Goal: Information Seeking & Learning: Learn about a topic

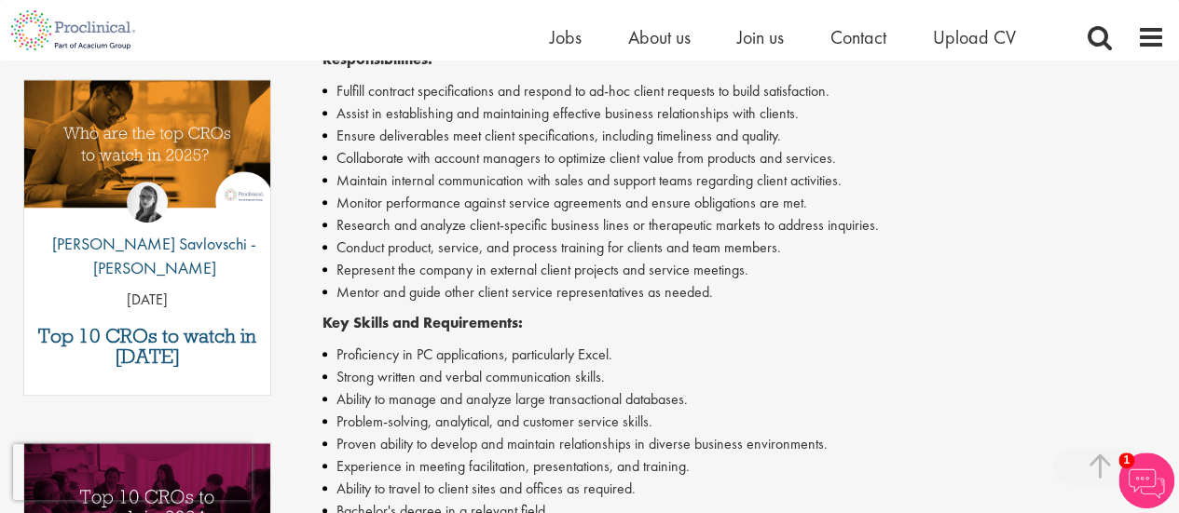
scroll to position [572, 0]
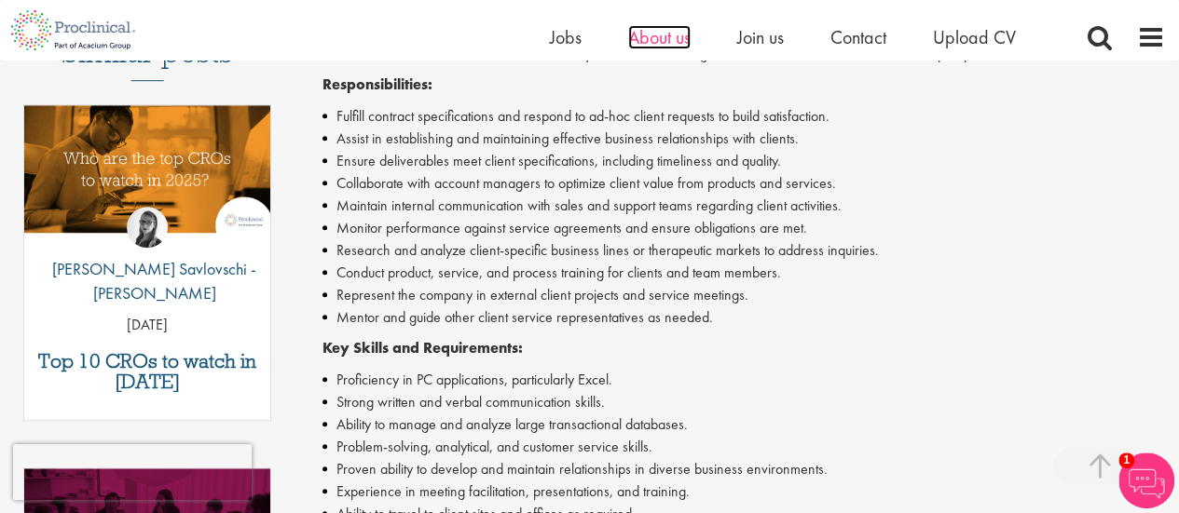
click at [668, 30] on span "About us" at bounding box center [659, 37] width 62 height 24
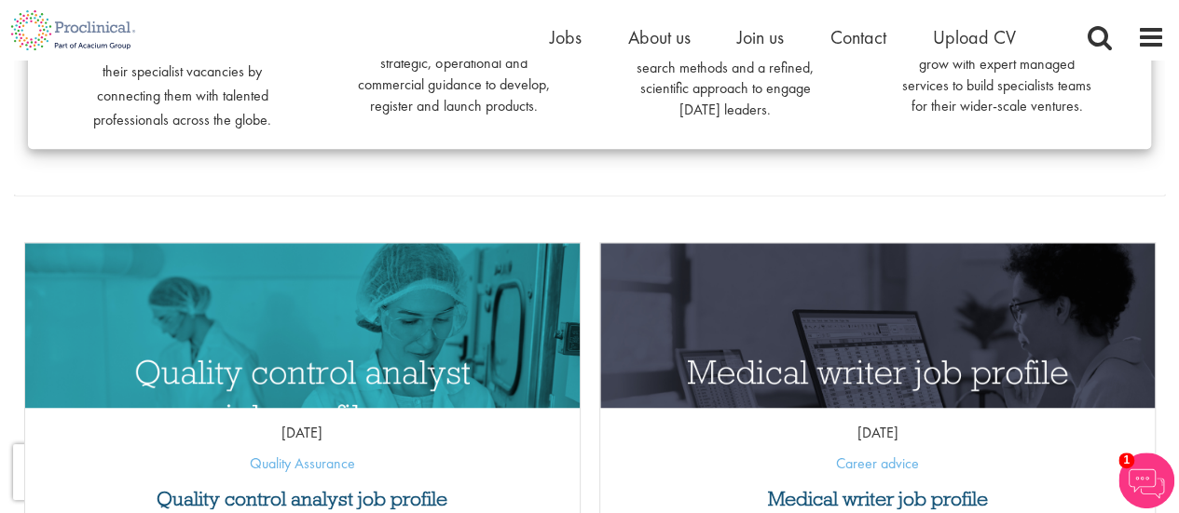
scroll to position [242, 0]
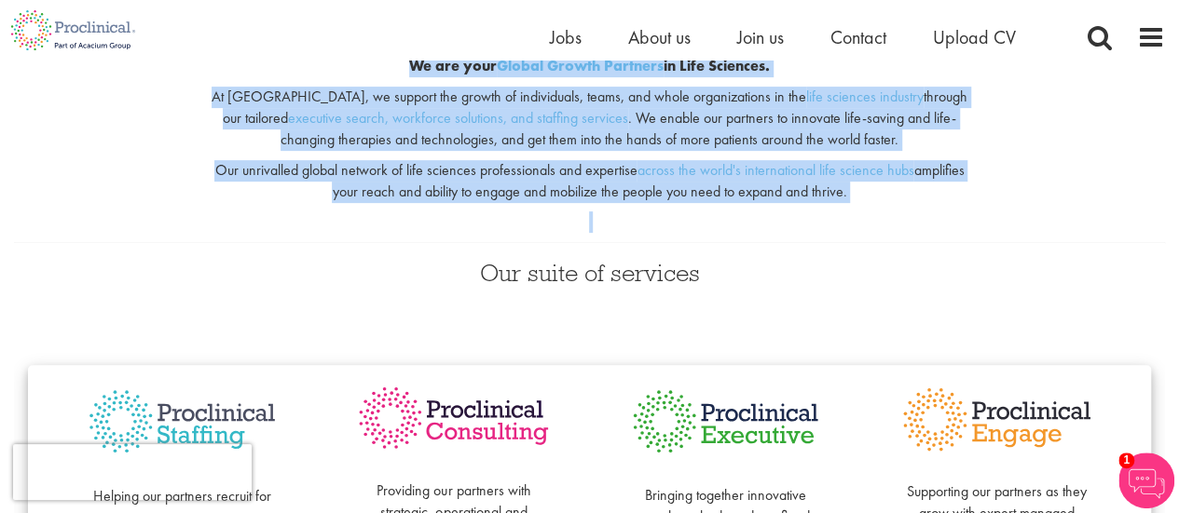
drag, startPoint x: 399, startPoint y: 67, endPoint x: 950, endPoint y: 215, distance: 571.2
click at [950, 215] on div "We are your Global Growth Partners in Life Sciences. At Proclinical, we support…" at bounding box center [590, 134] width 786 height 217
copy div "We are your Global Growth Partners in Life Sciences. At Proclinical, we support…"
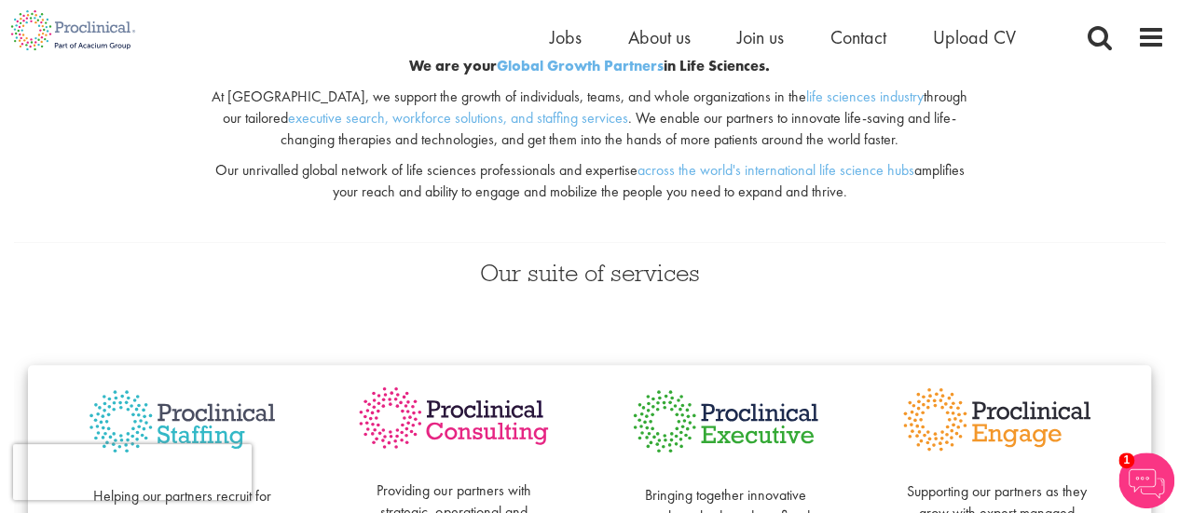
click at [845, 308] on div "Our suite of services Helping our partners recruit for their specialist vacanci…" at bounding box center [589, 443] width 1179 height 403
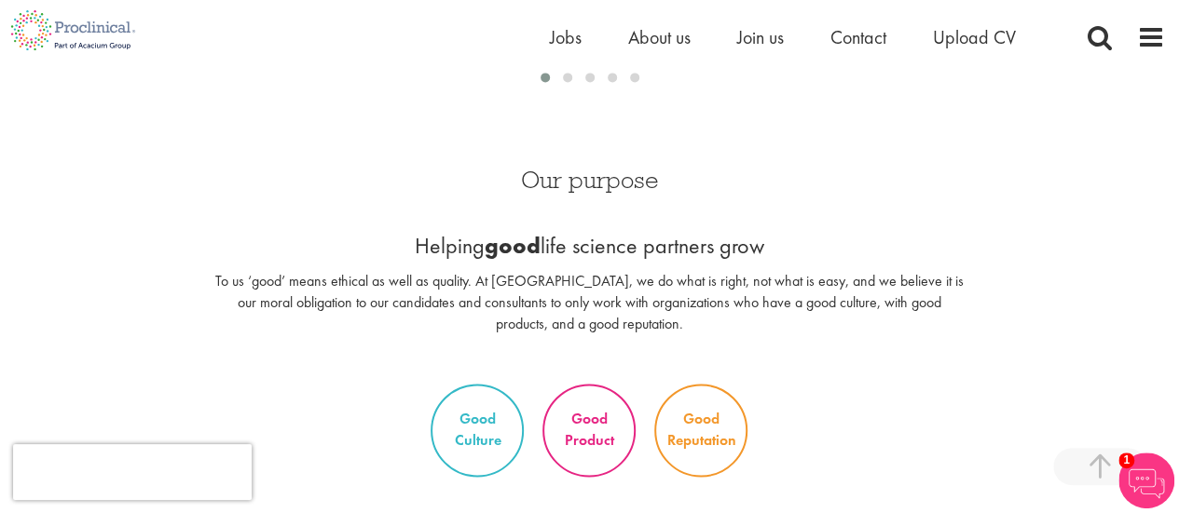
scroll to position [1360, 0]
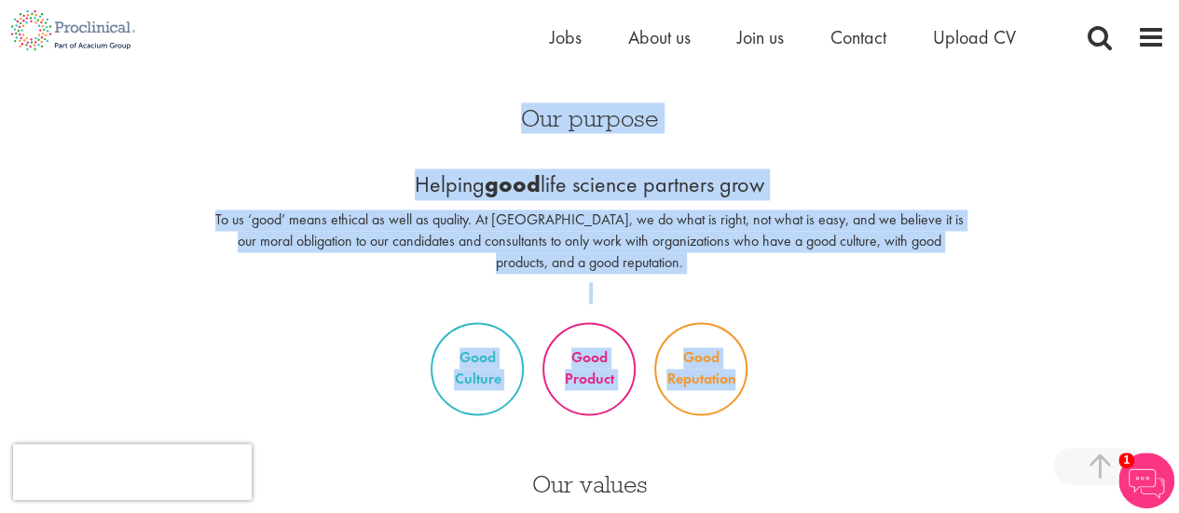
drag, startPoint x: 529, startPoint y: 116, endPoint x: 867, endPoint y: 404, distance: 443.5
click at [867, 404] on div "Our purpose Helping good life science partners grow To us ‘good’ means ethical …" at bounding box center [589, 270] width 1151 height 365
click at [935, 147] on div "Our purpose Helping good life science partners grow To us ‘good’ means ethical …" at bounding box center [590, 200] width 786 height 225
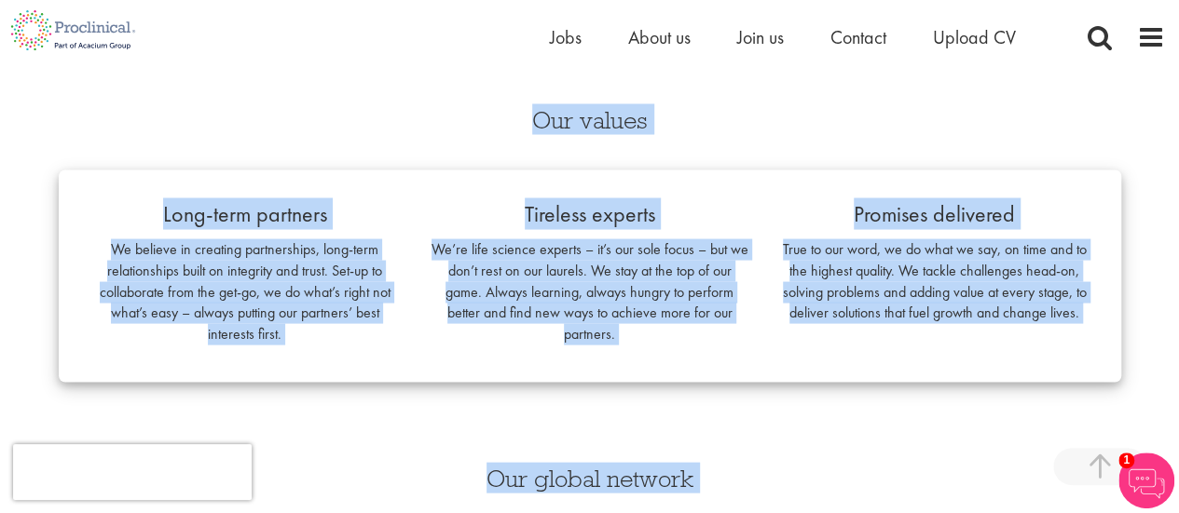
scroll to position [1834, 0]
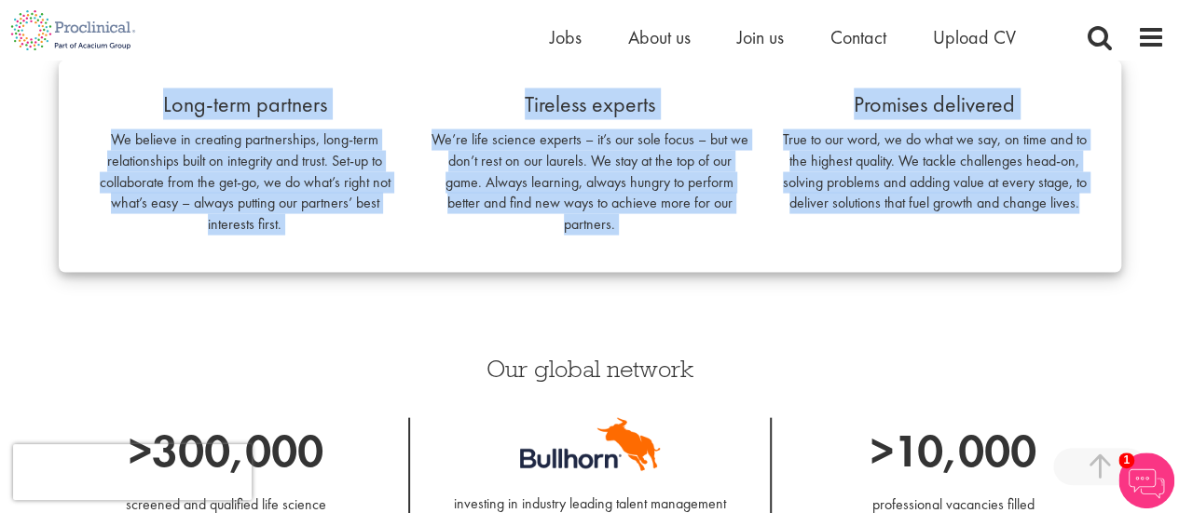
drag, startPoint x: 518, startPoint y: 118, endPoint x: 1085, endPoint y: 208, distance: 573.6
copy div "Our purpose Helping good life science partners grow To us ‘good’ means ethical …"
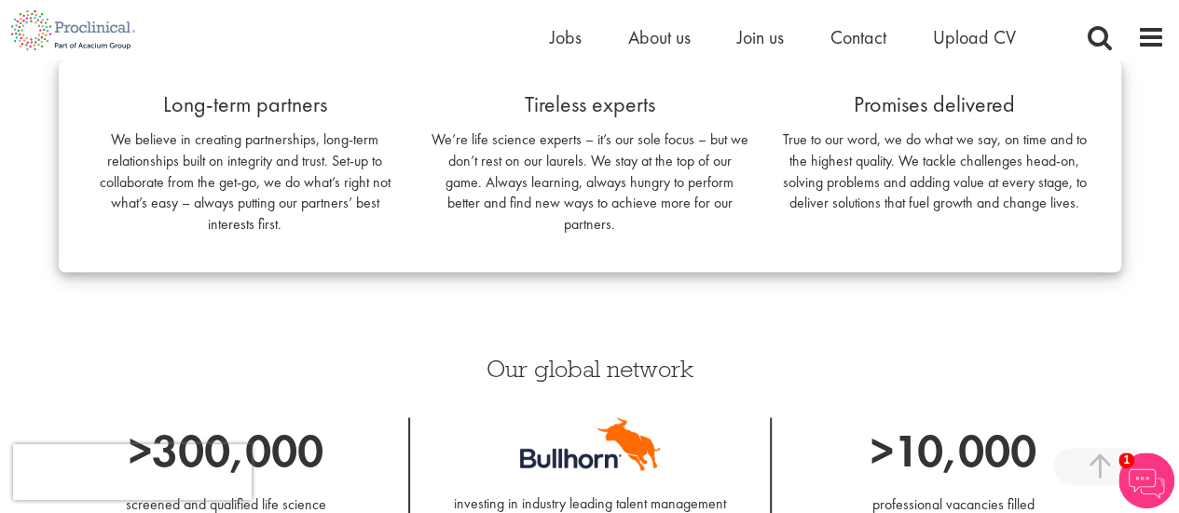
click at [854, 335] on div "Our global network >300,000 screened and qualified life science professionals o…" at bounding box center [590, 508] width 1090 height 376
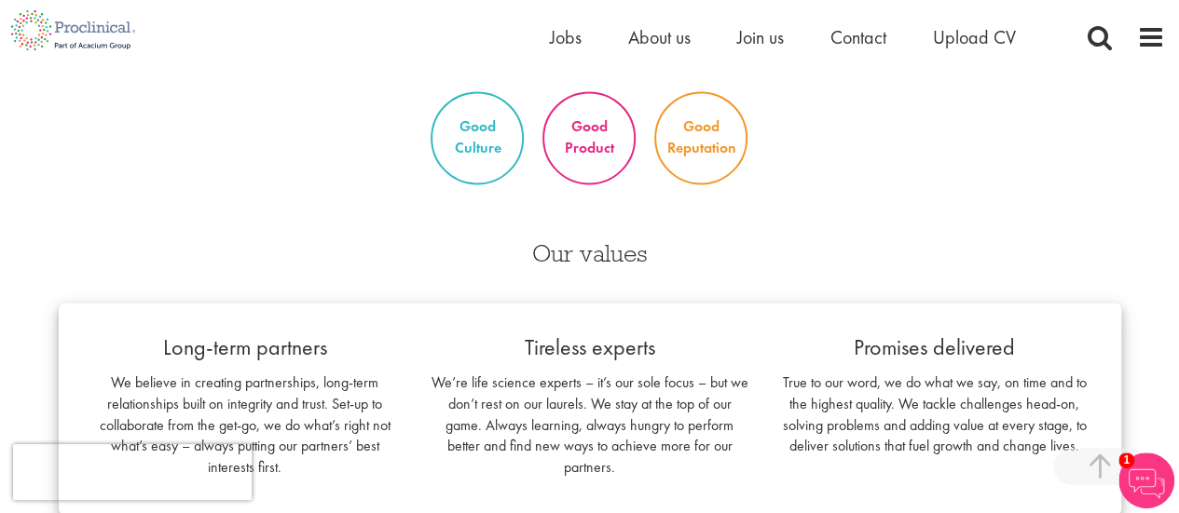
scroll to position [1142, 0]
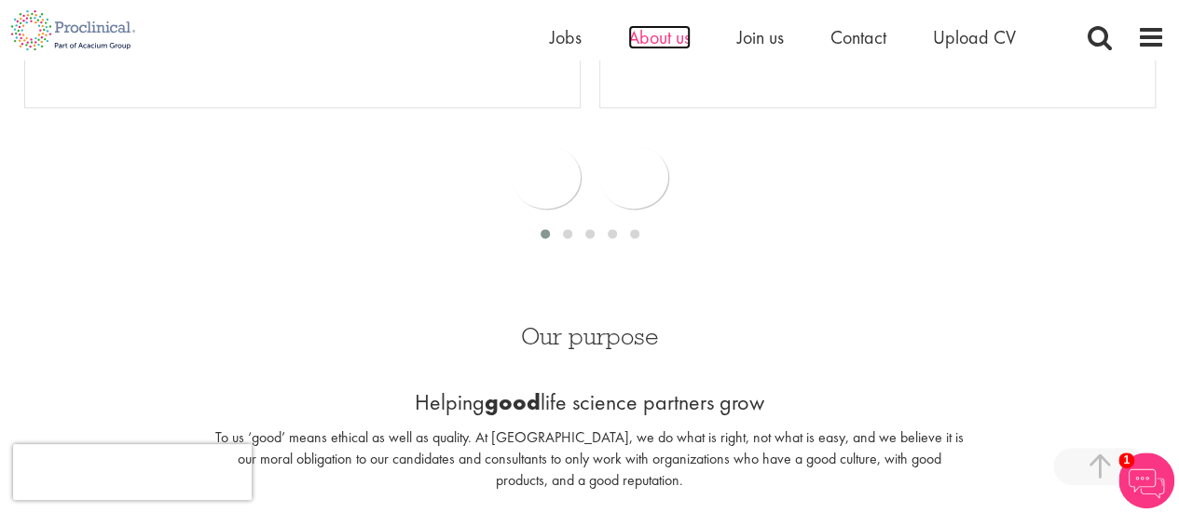
click at [672, 38] on span "About us" at bounding box center [659, 37] width 62 height 24
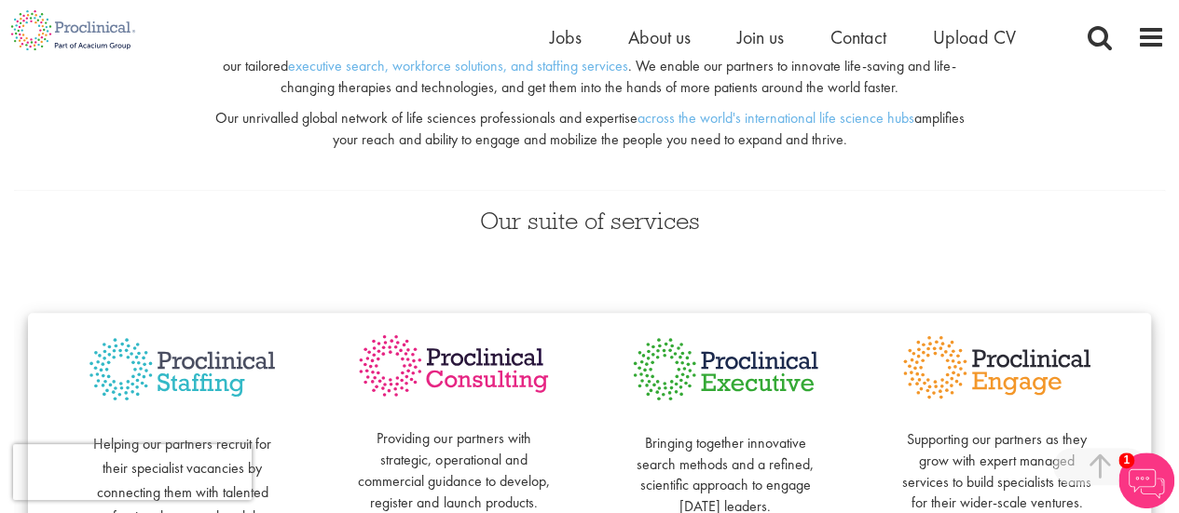
scroll to position [289, 0]
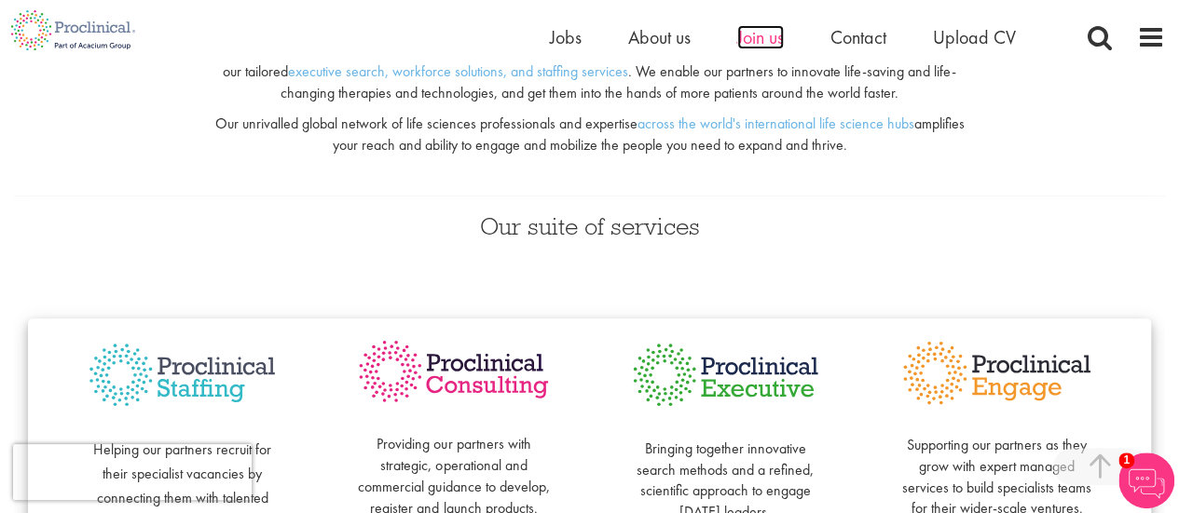
click at [766, 44] on span "Join us" at bounding box center [760, 37] width 47 height 24
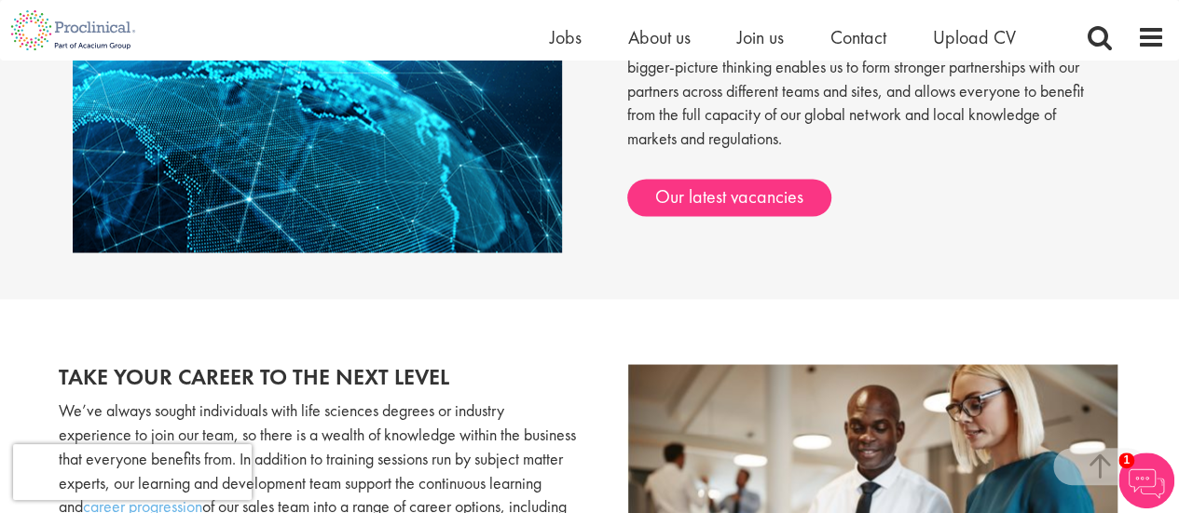
scroll to position [1628, 0]
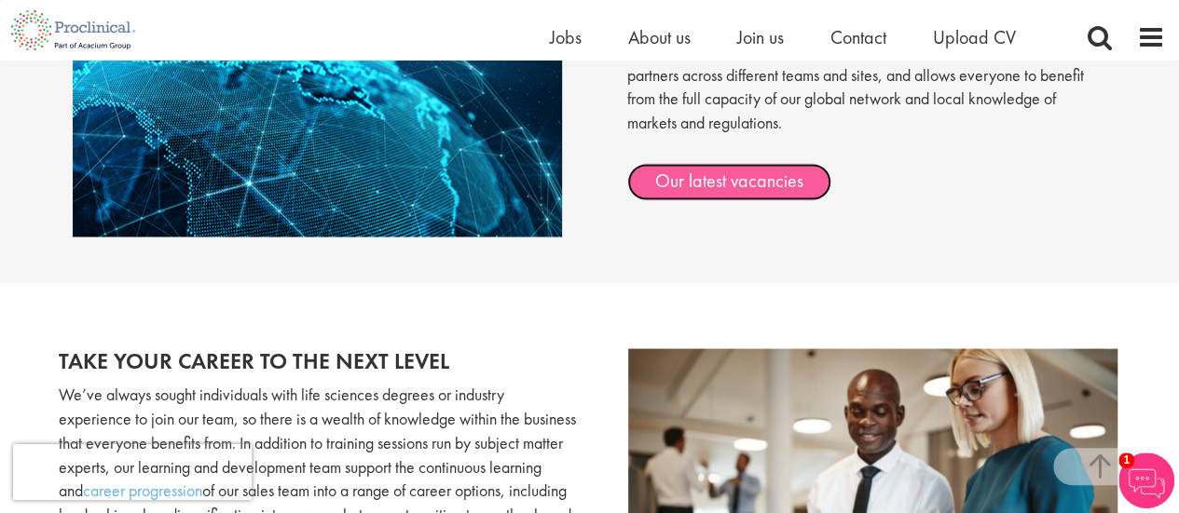
click at [767, 182] on link "Our latest vacancies" at bounding box center [729, 181] width 204 height 37
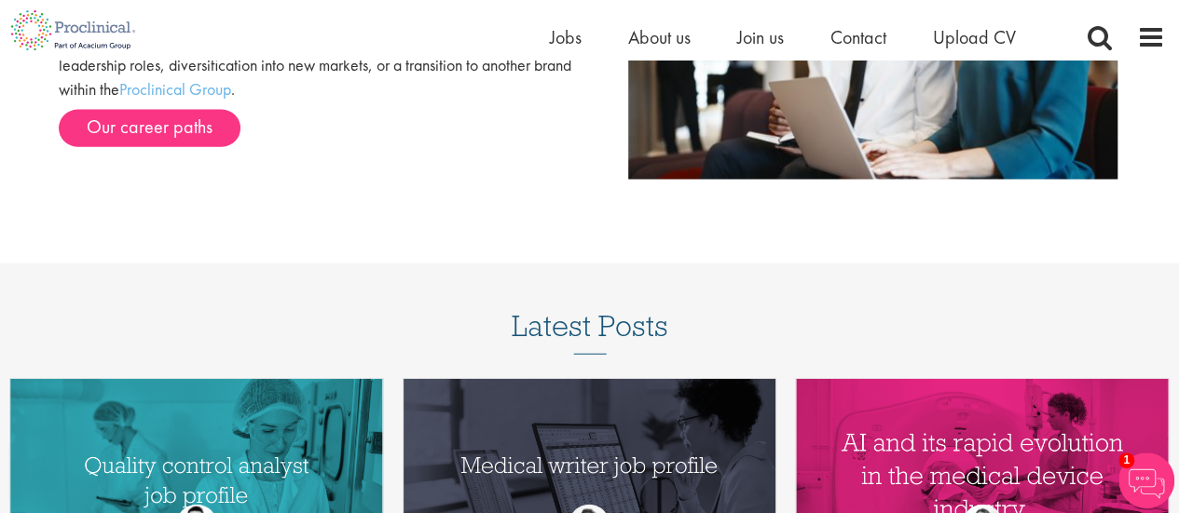
scroll to position [2526, 0]
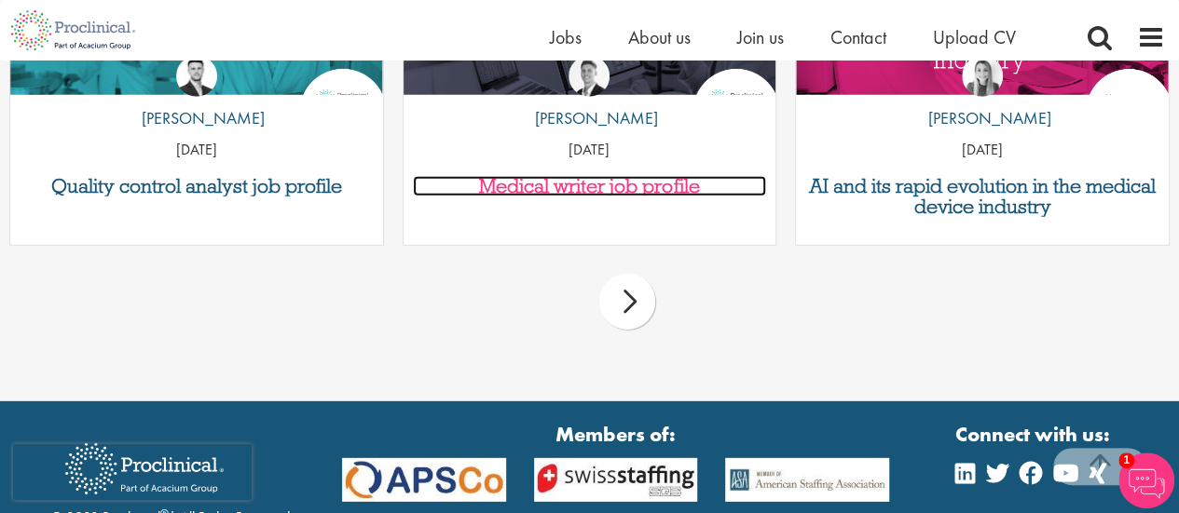
click at [589, 193] on h3 "Medical writer job profile" at bounding box center [590, 186] width 354 height 20
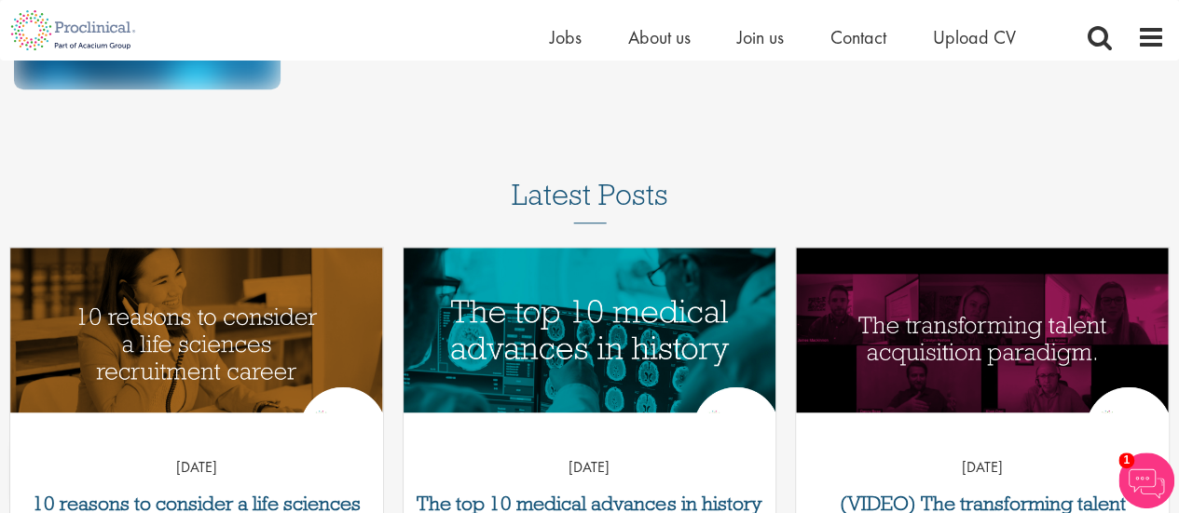
scroll to position [1010, 0]
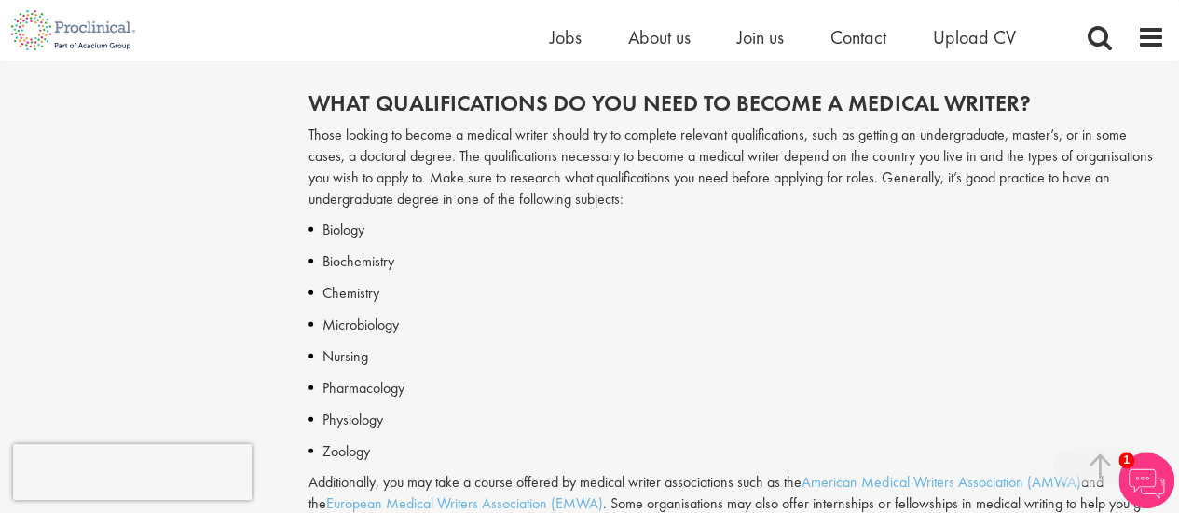
scroll to position [1599, 0]
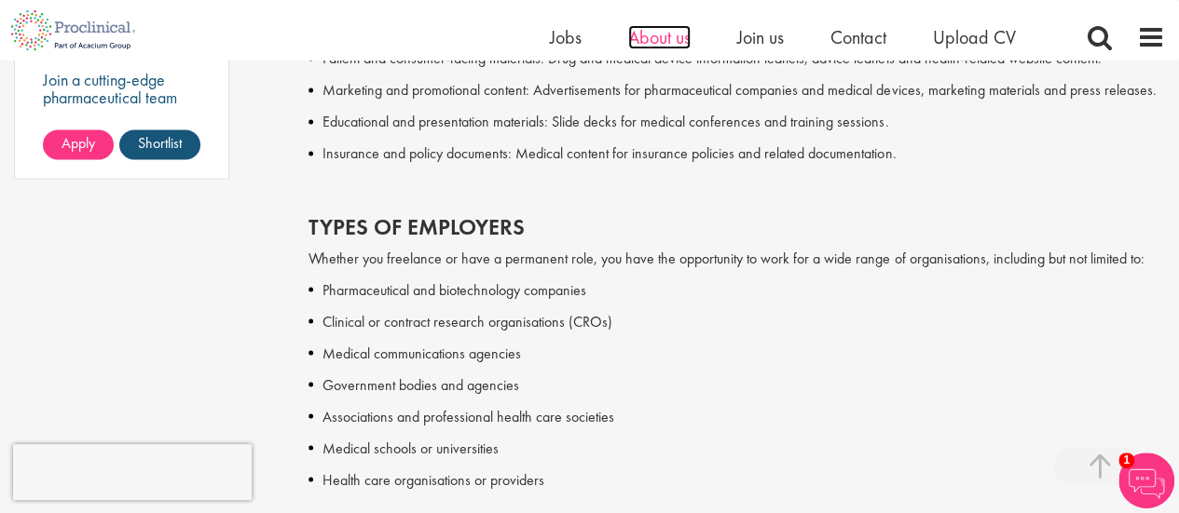
click at [686, 34] on span "About us" at bounding box center [659, 37] width 62 height 24
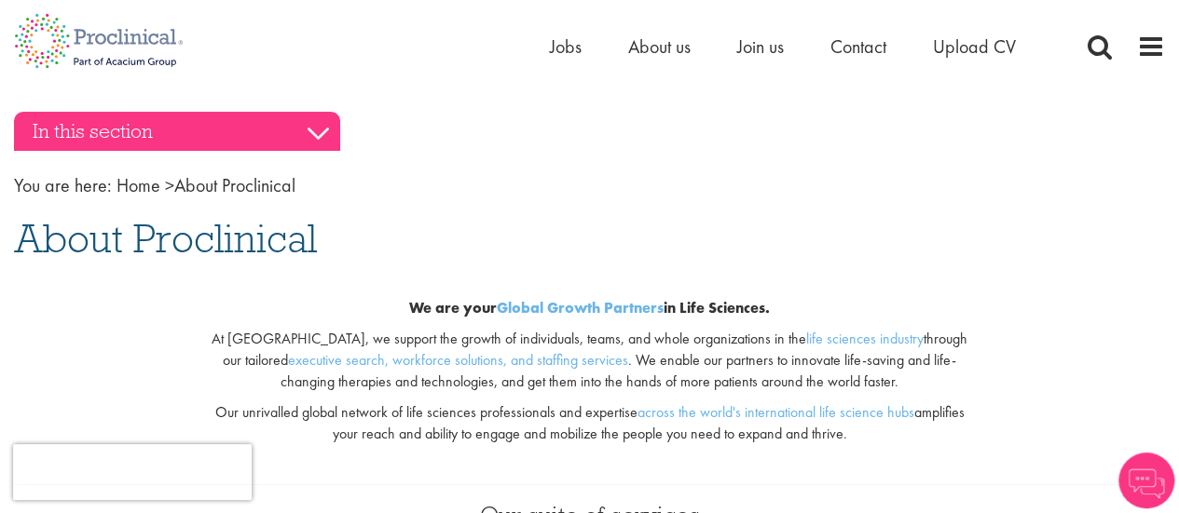
click at [319, 139] on h3 "In this section" at bounding box center [177, 131] width 326 height 39
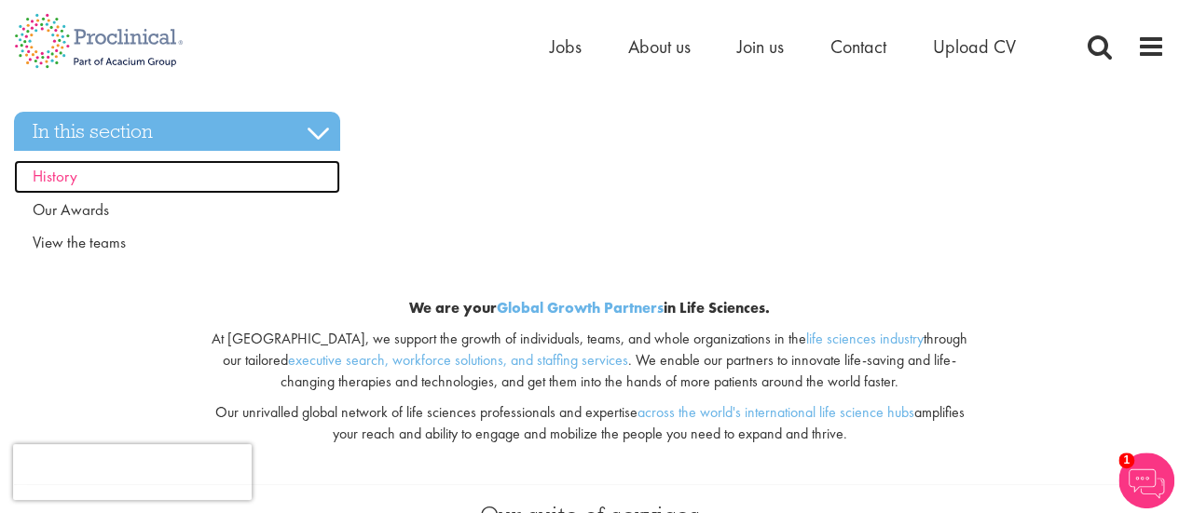
click at [65, 179] on span "History" at bounding box center [55, 176] width 45 height 20
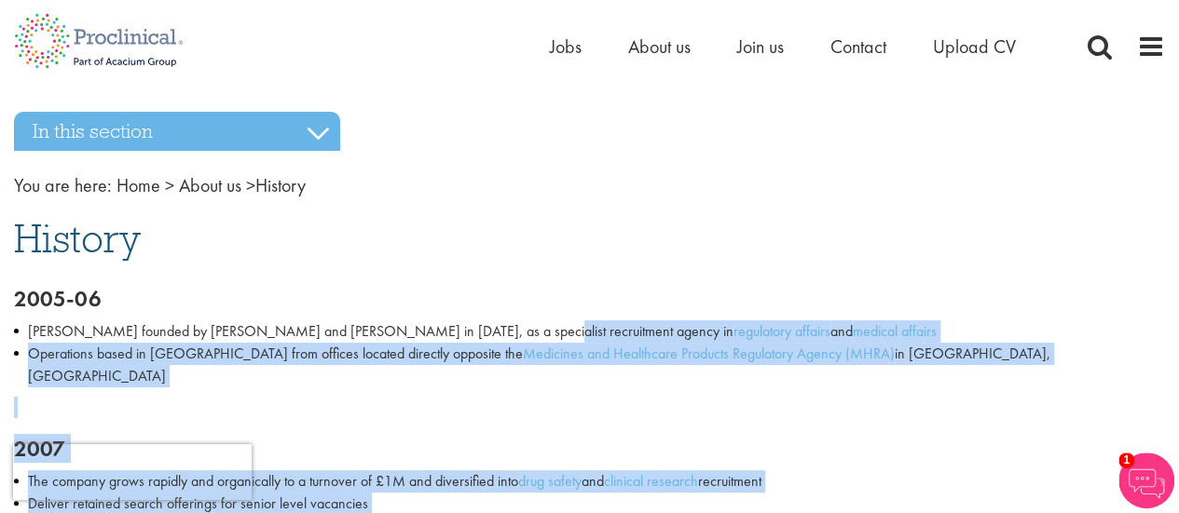
drag, startPoint x: 7, startPoint y: 292, endPoint x: 462, endPoint y: 303, distance: 454.9
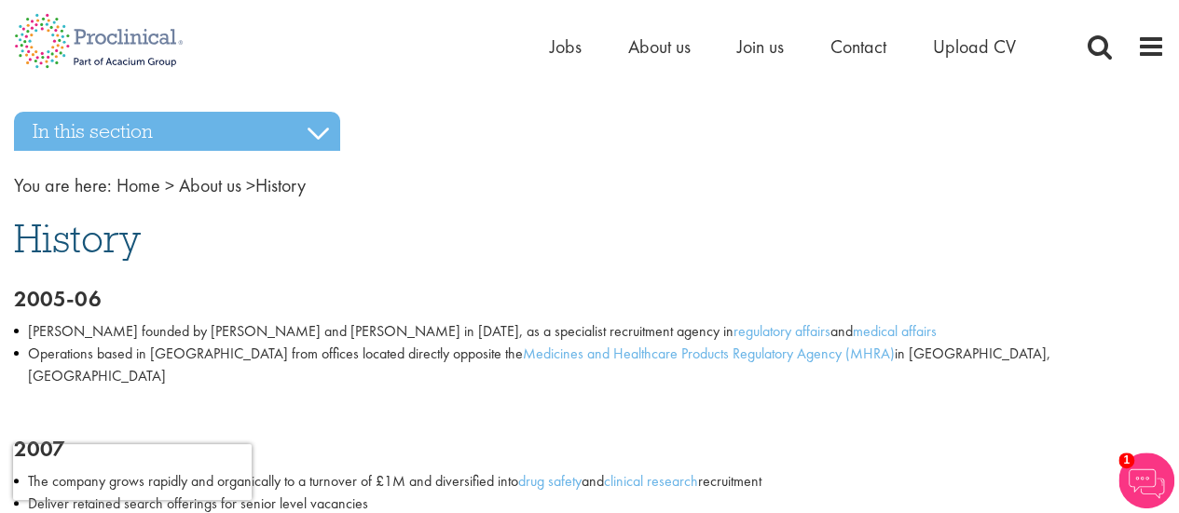
click at [300, 250] on h1 "History" at bounding box center [589, 238] width 1151 height 41
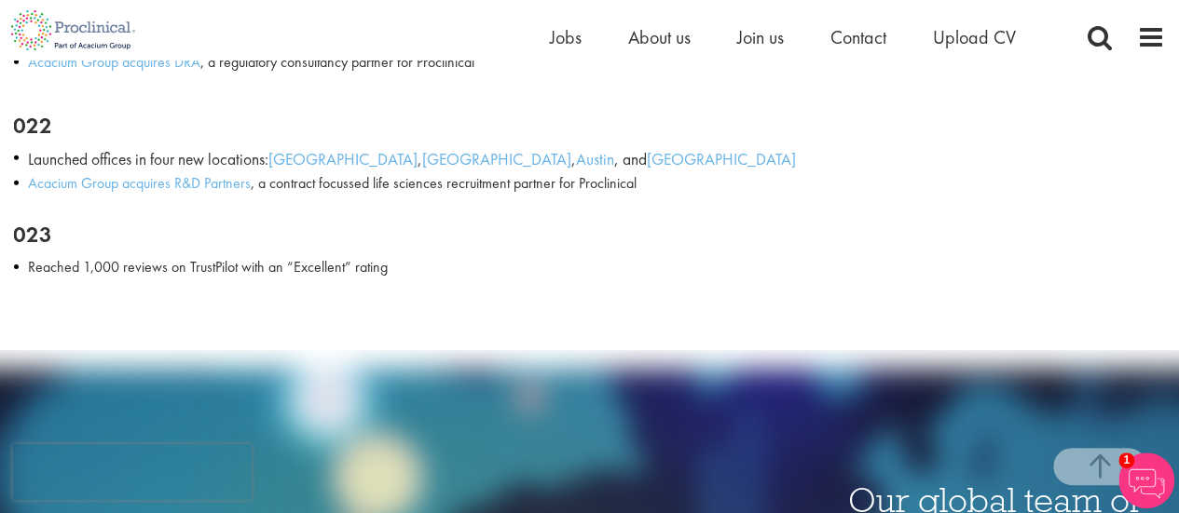
scroll to position [2939, 0]
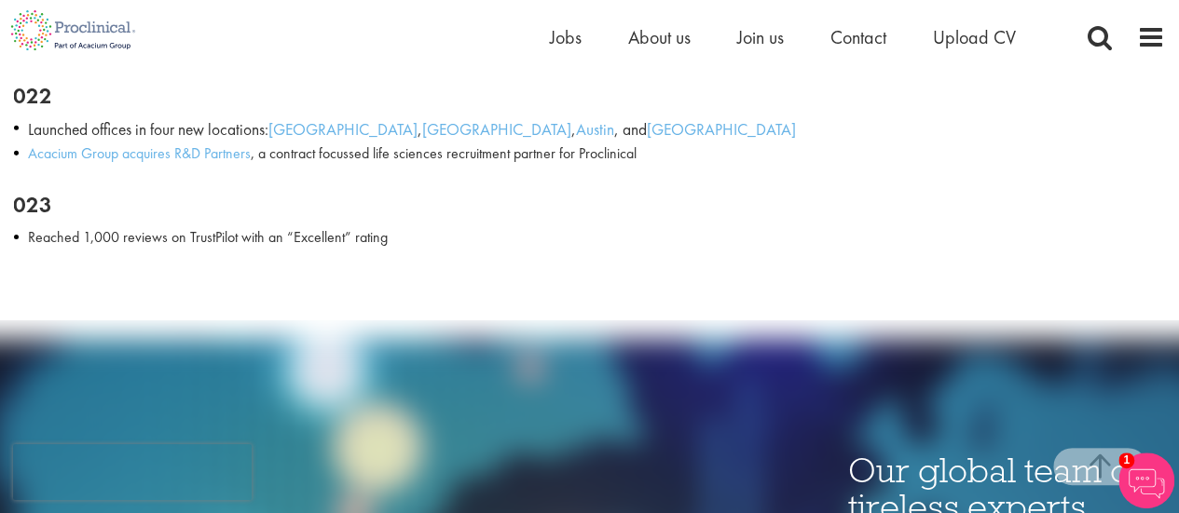
drag, startPoint x: 19, startPoint y: 229, endPoint x: 445, endPoint y: 170, distance: 430.9
copy div "History 2005-06 Proclinical founded by Daniel Smart and Richard Thomas in Octob…"
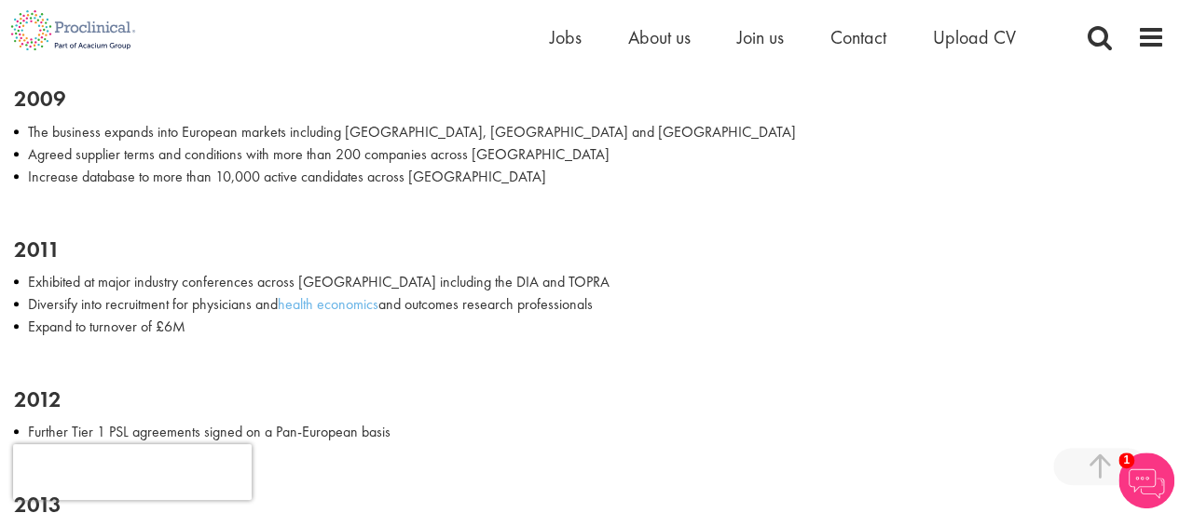
scroll to position [246, 0]
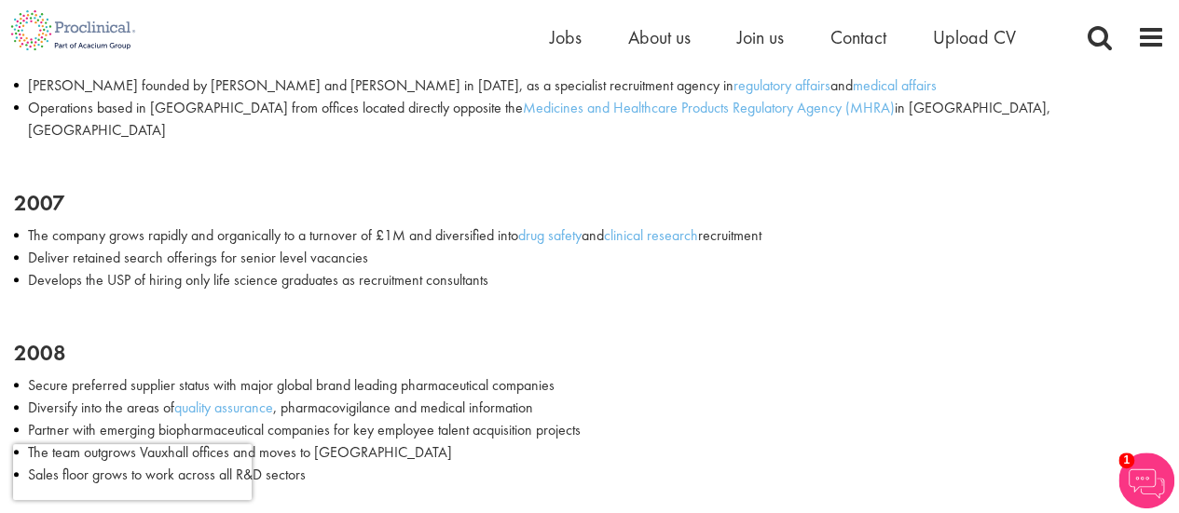
click at [908, 269] on li "Develops the USP of hiring only life science graduates as recruitment consultan…" at bounding box center [589, 280] width 1151 height 22
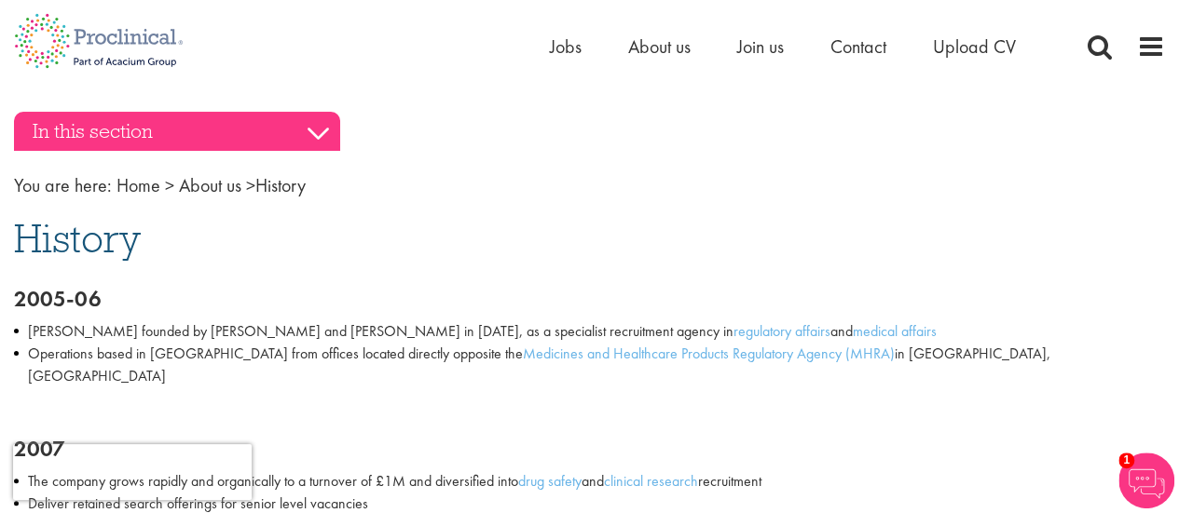
click at [320, 146] on h3 "In this section" at bounding box center [177, 131] width 326 height 39
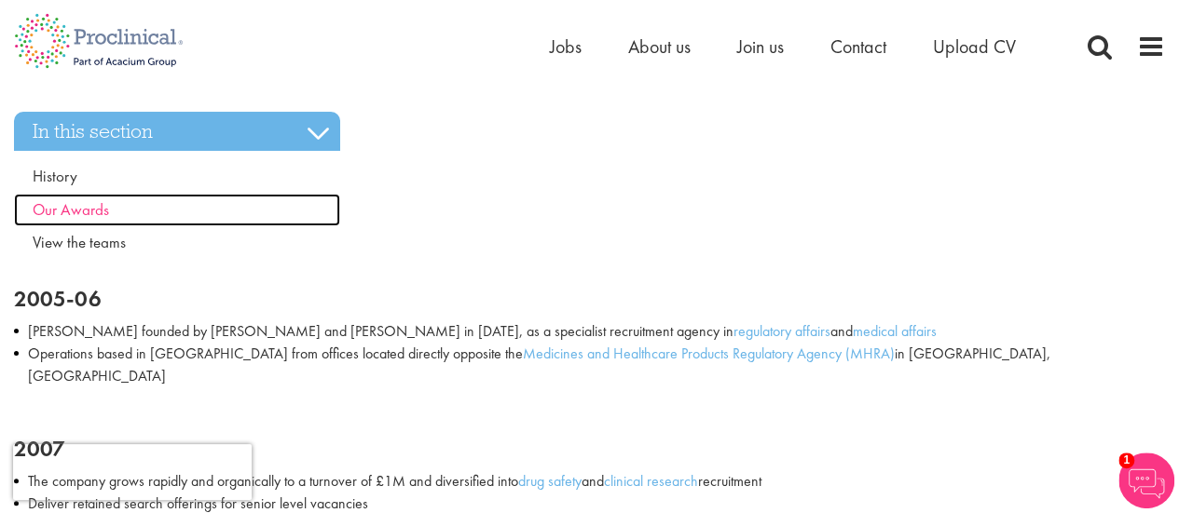
click at [89, 221] on link "Our Awards" at bounding box center [177, 211] width 326 height 34
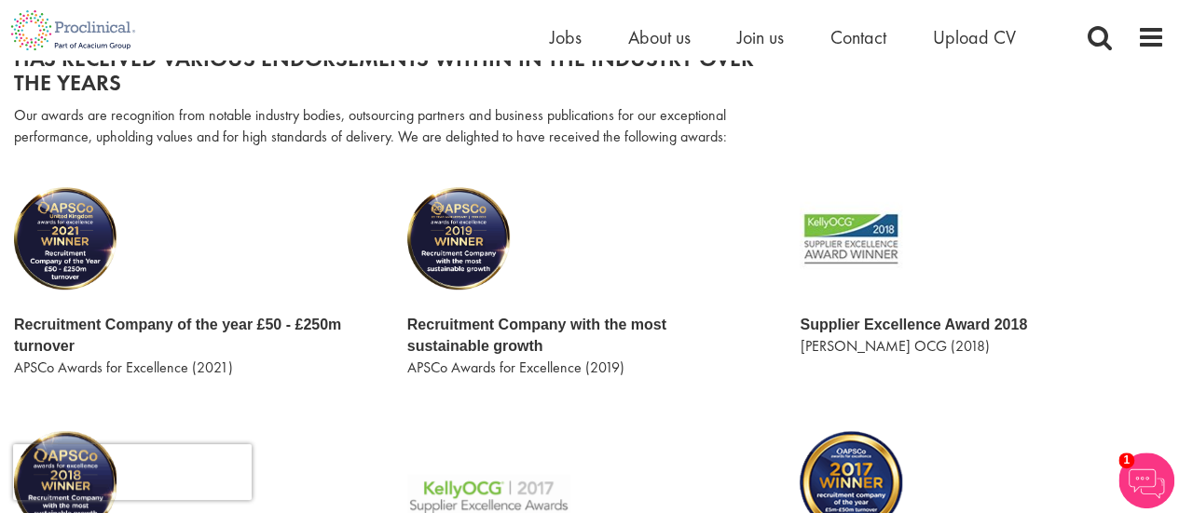
scroll to position [259, 0]
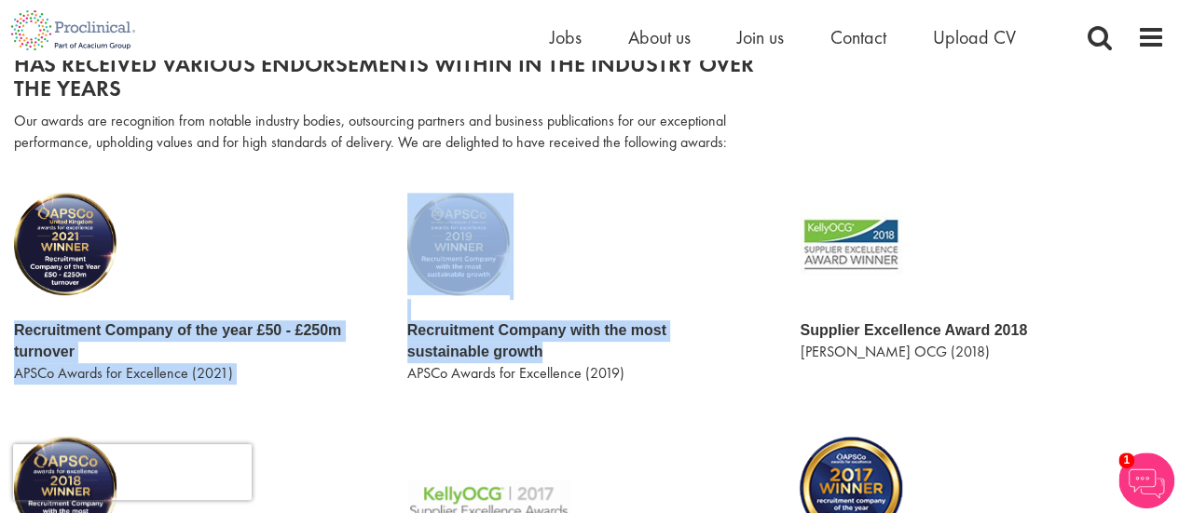
drag, startPoint x: 19, startPoint y: 333, endPoint x: 649, endPoint y: 355, distance: 630.3
click at [649, 355] on div "Recruitment Company of the year £50 - £250m turnover APSCo Awards for Excellenc…" at bounding box center [589, 293] width 1179 height 201
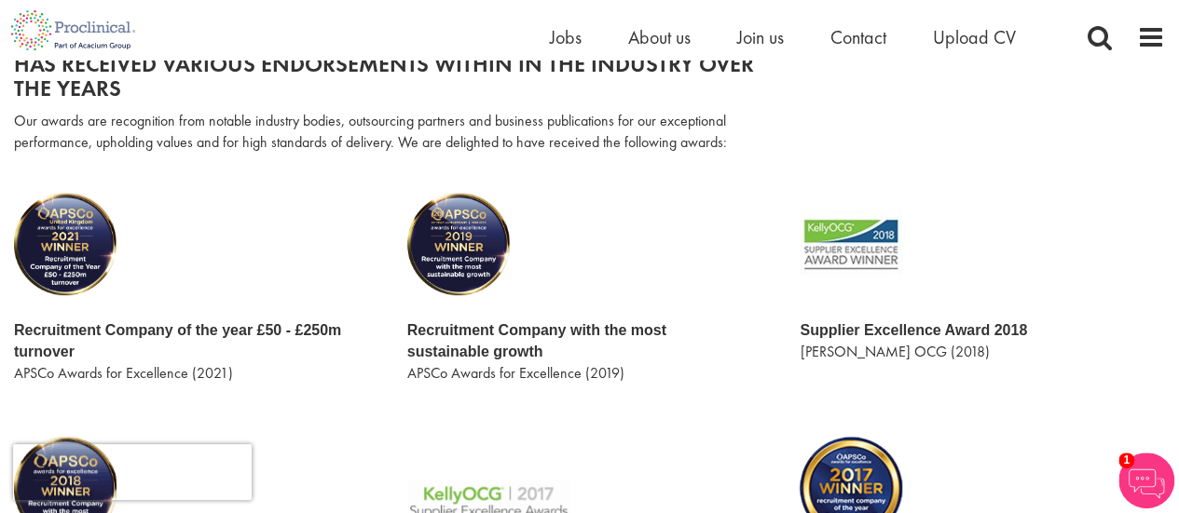
click at [688, 180] on p at bounding box center [393, 172] width 758 height 21
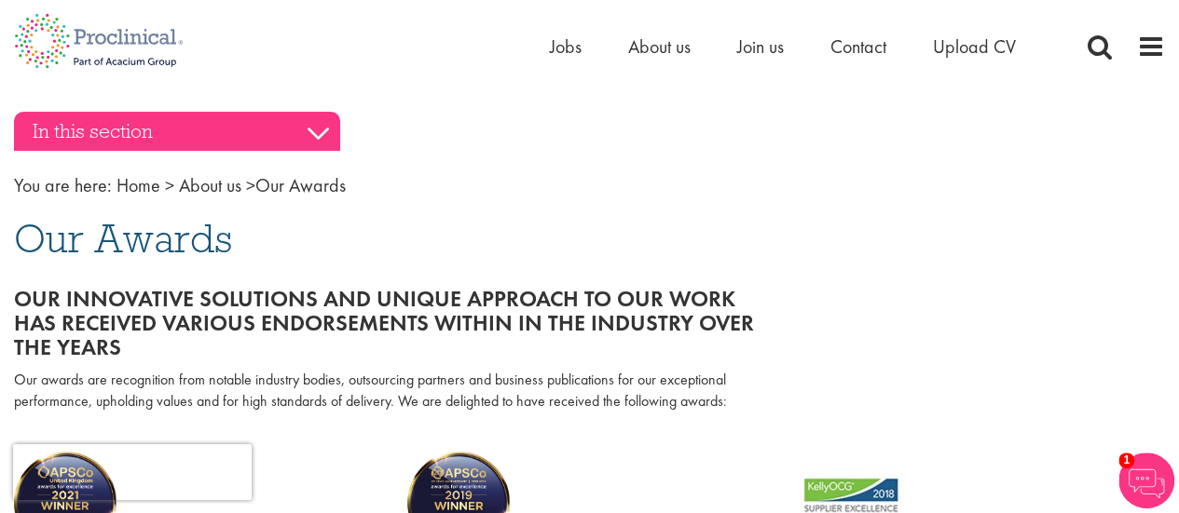
click at [303, 143] on h3 "In this section" at bounding box center [177, 131] width 326 height 39
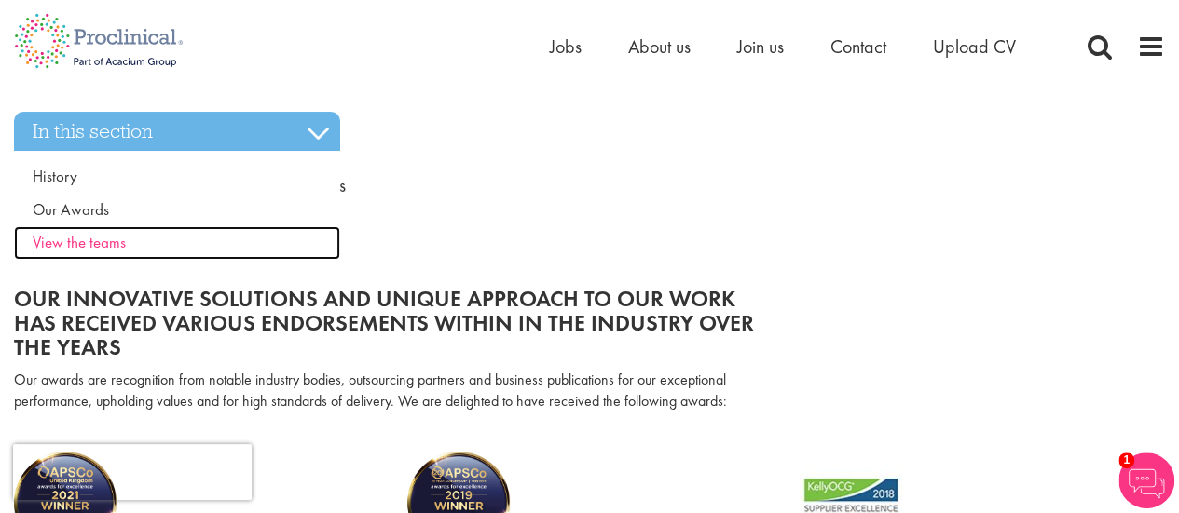
click at [97, 233] on span "View the teams" at bounding box center [79, 242] width 93 height 20
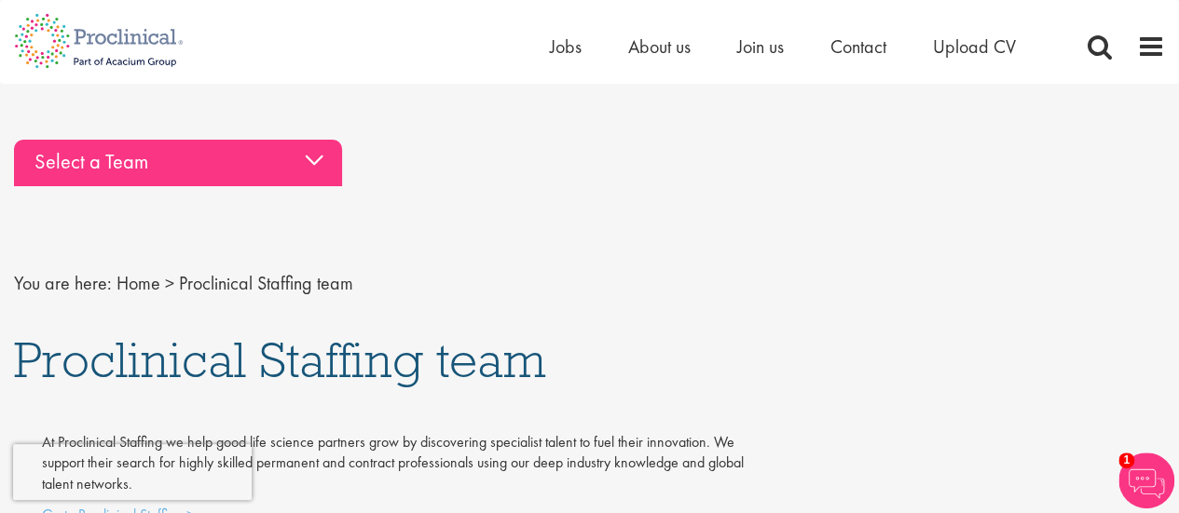
click at [209, 175] on div "Select a Team" at bounding box center [178, 163] width 328 height 47
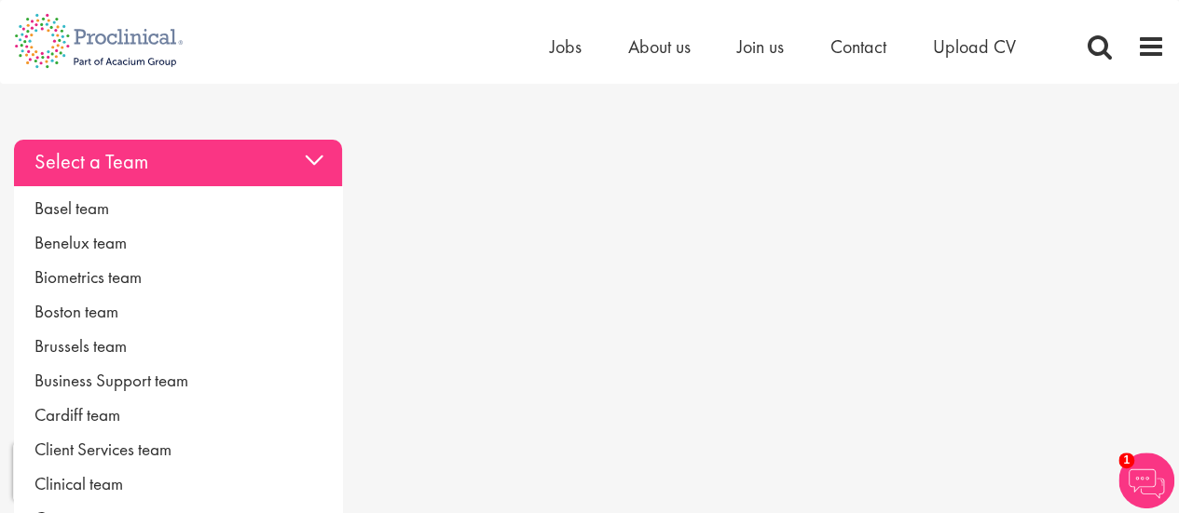
click at [209, 175] on div "Select a Team" at bounding box center [178, 163] width 328 height 47
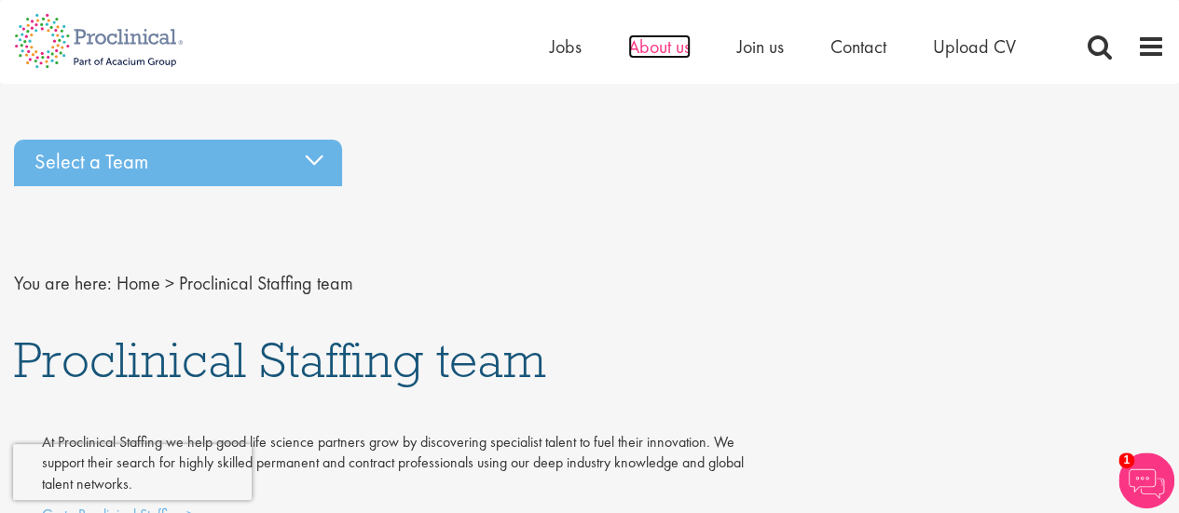
click at [642, 38] on span "About us" at bounding box center [659, 46] width 62 height 24
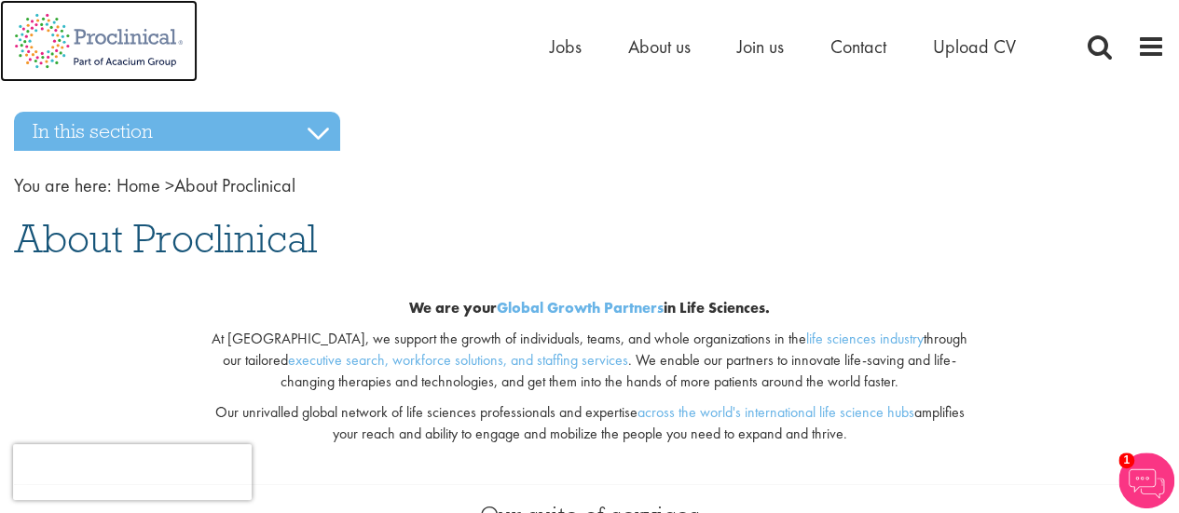
click at [79, 51] on img at bounding box center [99, 41] width 198 height 82
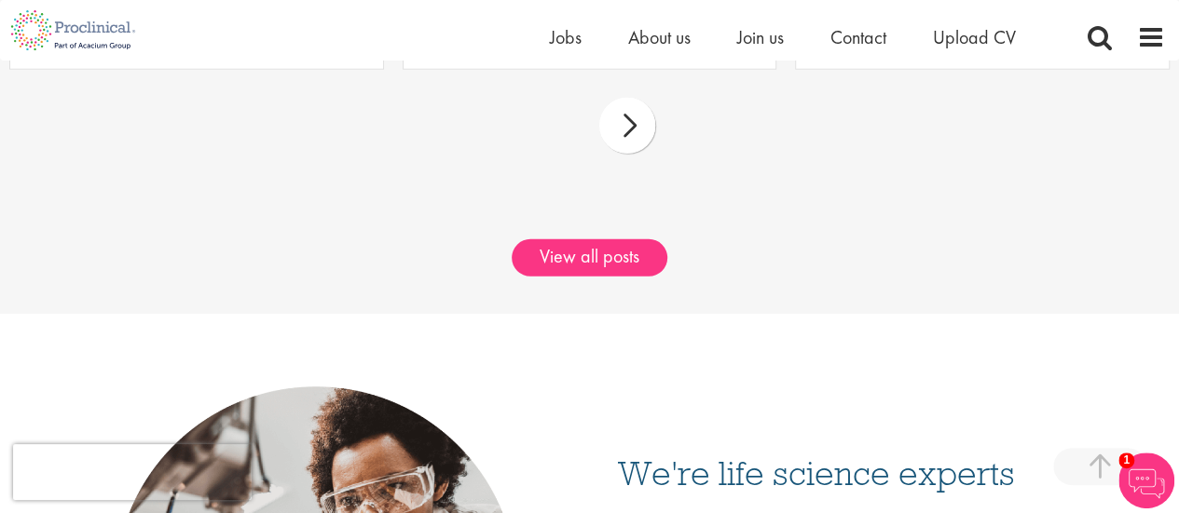
scroll to position [2590, 0]
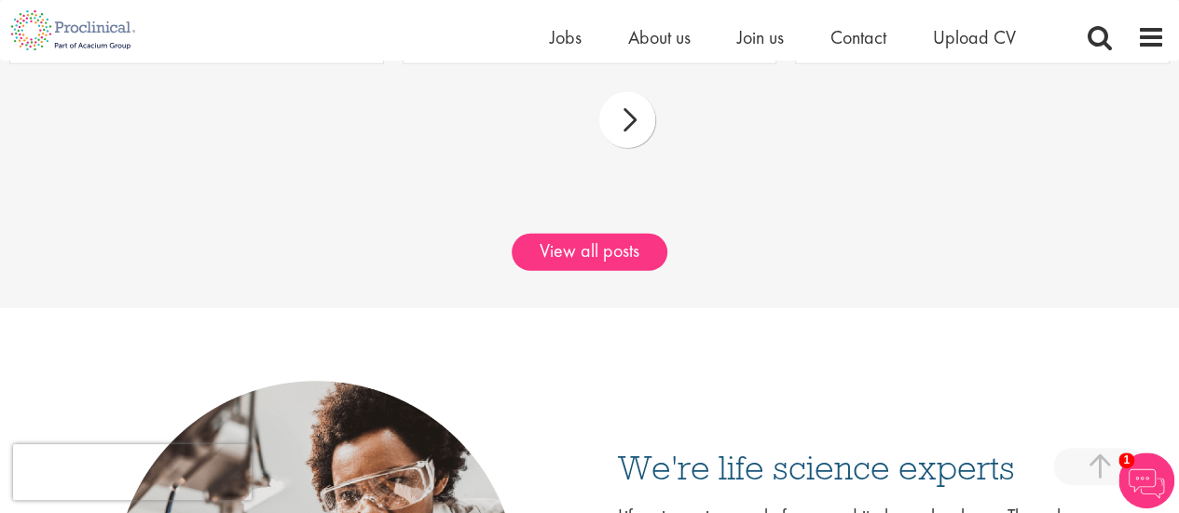
click at [631, 99] on div "next" at bounding box center [627, 120] width 56 height 56
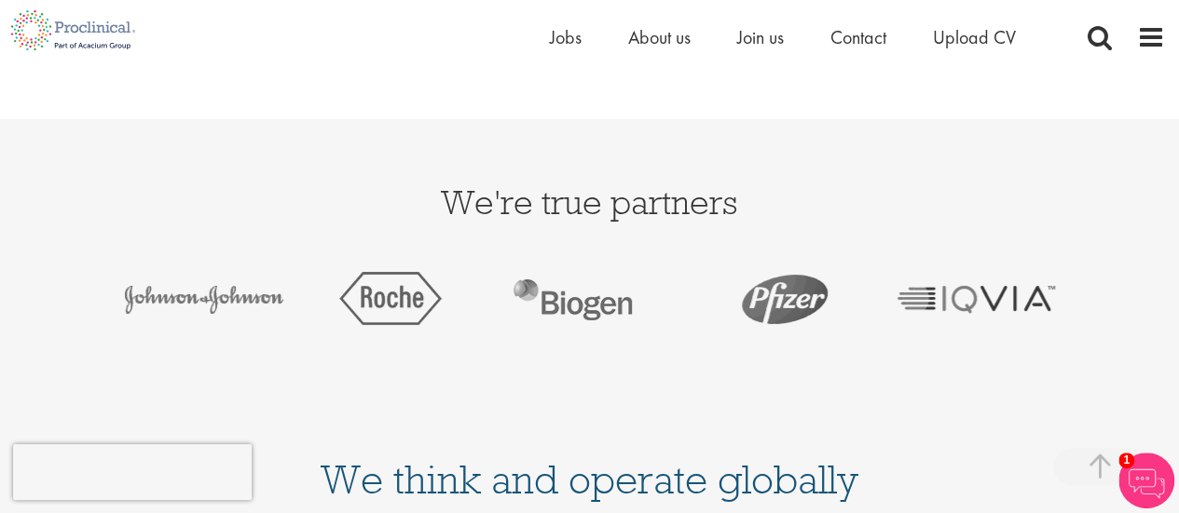
scroll to position [3253, 0]
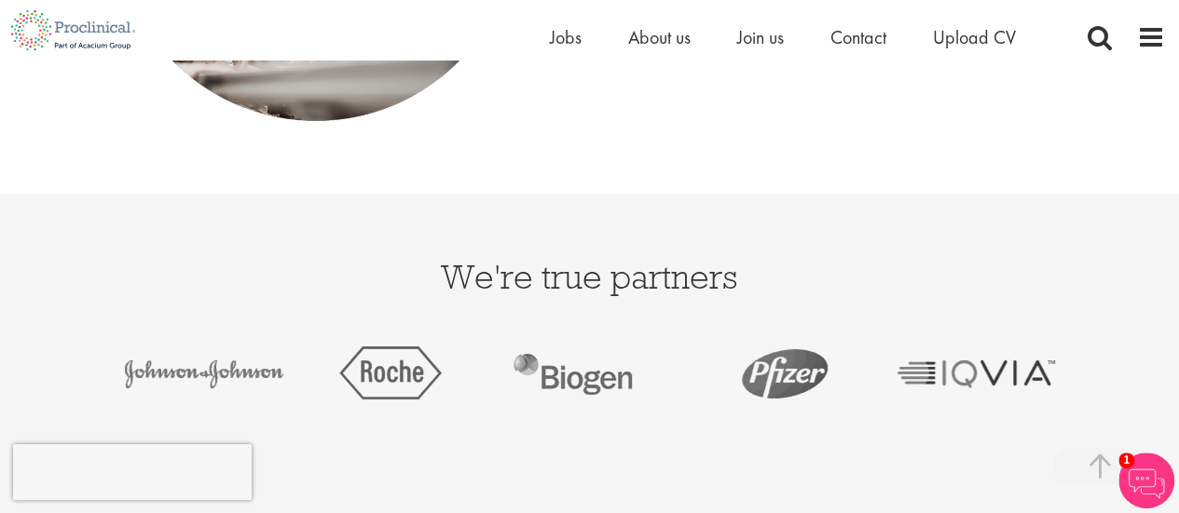
click at [1170, 424] on div "We're true partners" at bounding box center [589, 342] width 1179 height 204
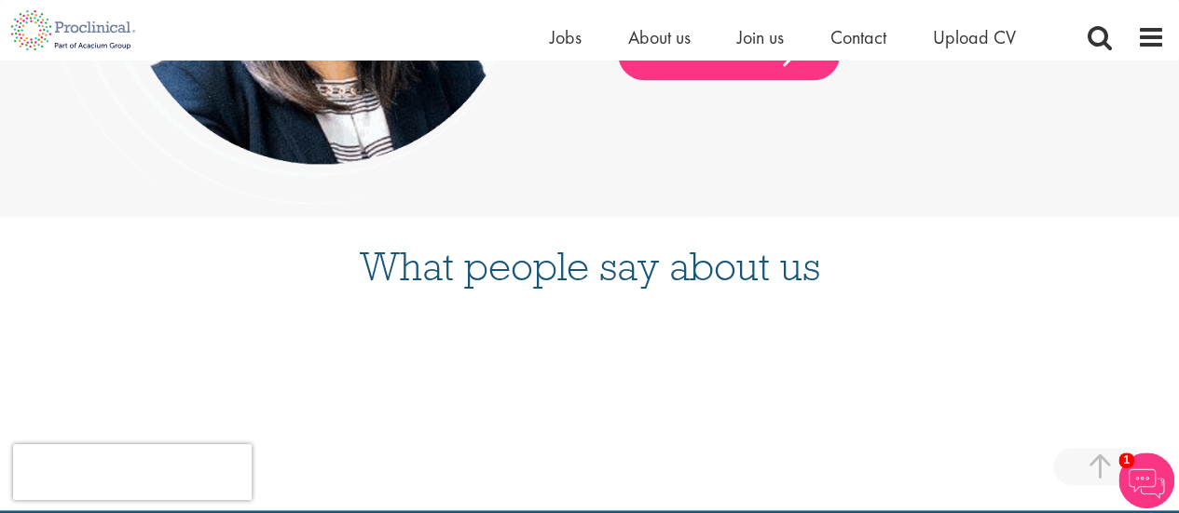
scroll to position [4860, 0]
